Goal: Task Accomplishment & Management: Use online tool/utility

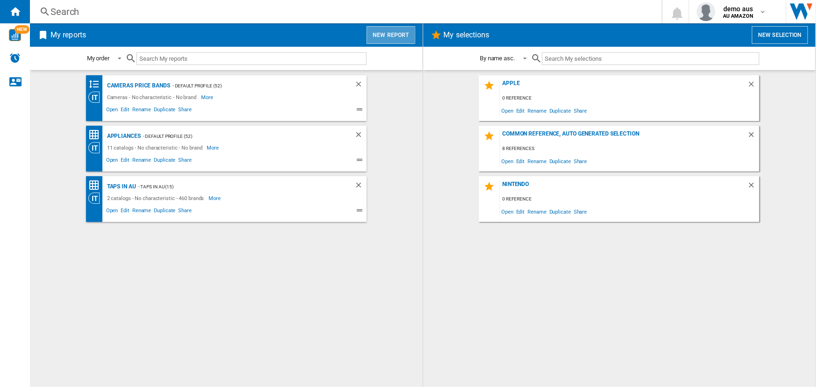
click at [393, 35] on button "New report" at bounding box center [391, 35] width 48 height 18
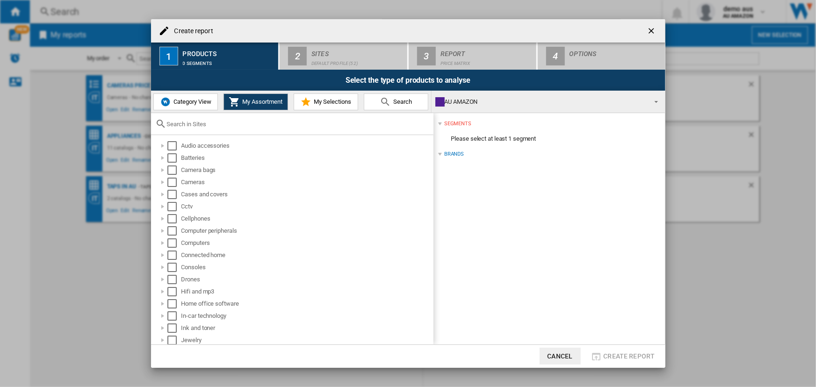
click at [202, 103] on span "Category View" at bounding box center [191, 101] width 40 height 7
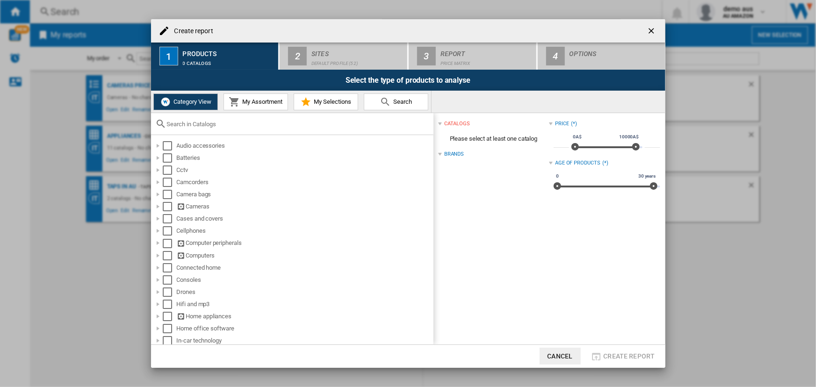
click at [193, 127] on div at bounding box center [292, 124] width 283 height 22
click at [192, 123] on input "text" at bounding box center [298, 124] width 262 height 7
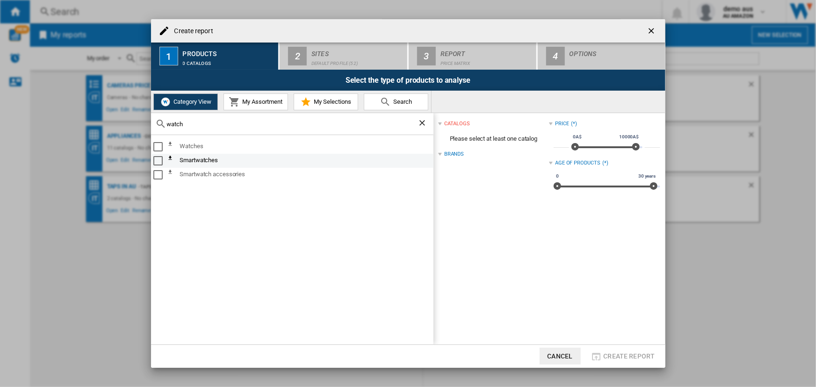
type input "watch"
click at [156, 160] on div "Select" at bounding box center [157, 160] width 9 height 9
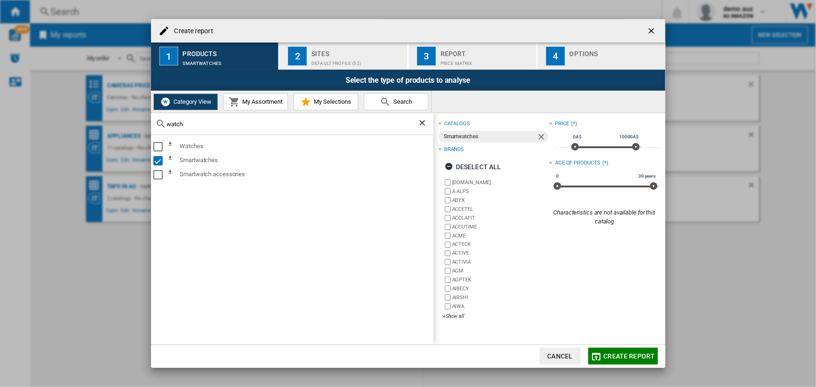
click at [613, 356] on span "Create report" at bounding box center [629, 356] width 51 height 7
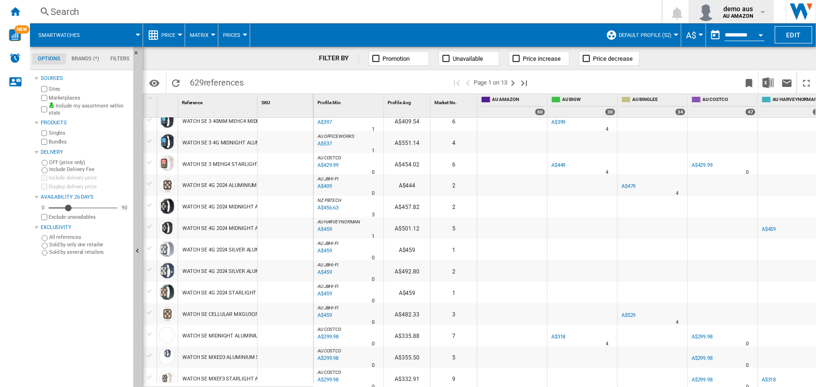
click at [753, 13] on b "AU AMAZON" at bounding box center [738, 16] width 30 height 6
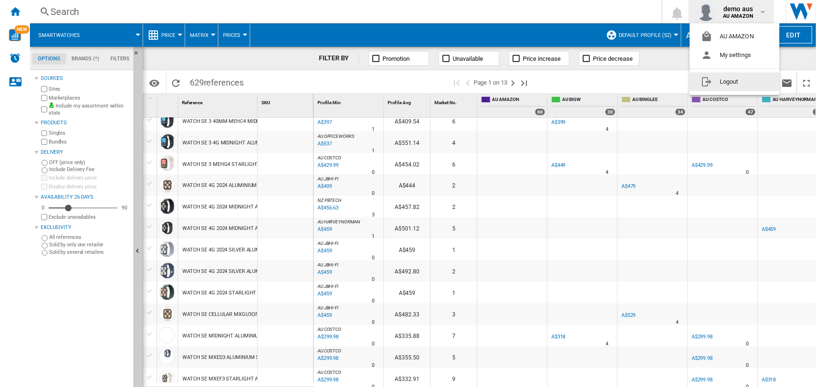
click at [712, 84] on button "Logout" at bounding box center [735, 82] width 90 height 19
